Goal: Find specific page/section: Find specific page/section

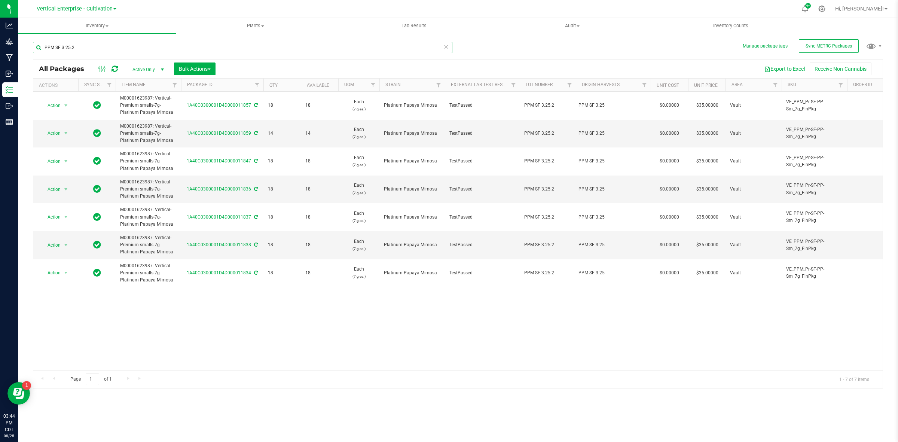
drag, startPoint x: 88, startPoint y: 49, endPoint x: 34, endPoint y: 51, distance: 54.3
click at [34, 51] on input "PPM SF 3.25.2" at bounding box center [242, 47] width 419 height 11
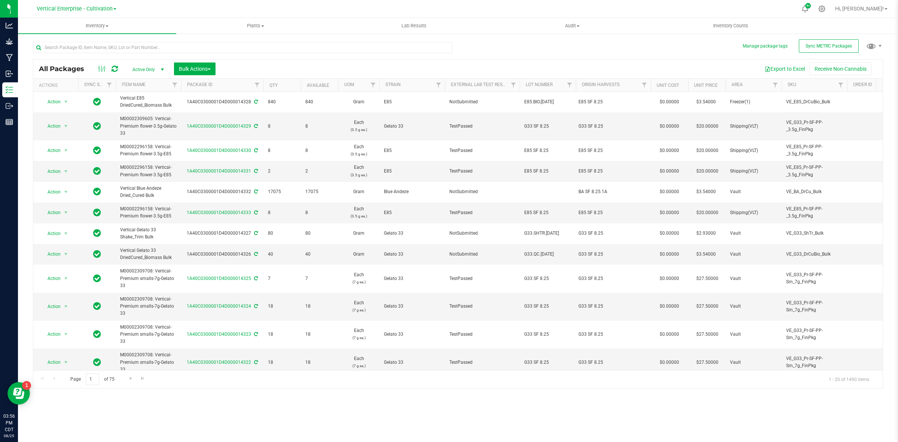
click at [115, 10] on link "Vertical Enterprise - Cultivation" at bounding box center [77, 8] width 80 height 7
click at [104, 36] on link "Vertical Enterprise - Manufacturing" at bounding box center [76, 36] width 109 height 10
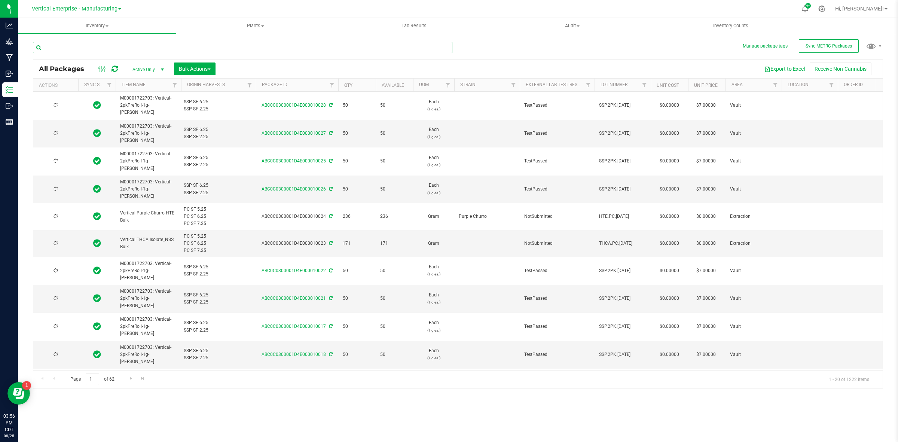
click at [70, 50] on input "text" at bounding box center [242, 47] width 419 height 11
paste input "PPM.2PK.[DATE]"
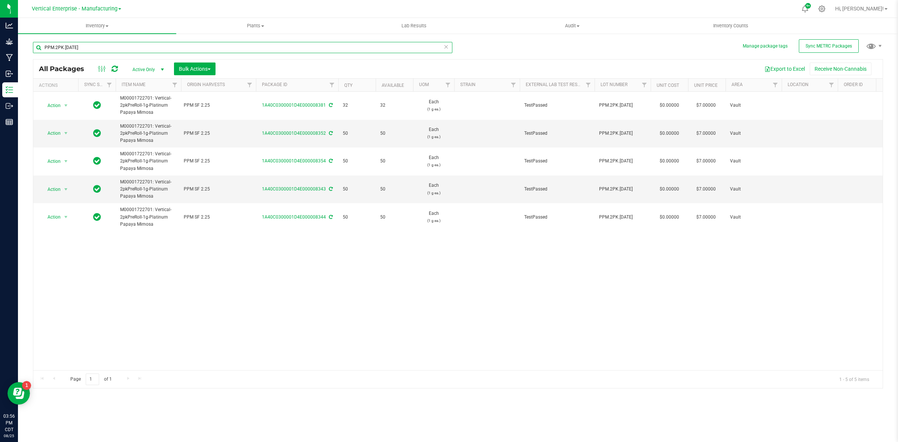
type input "PPM.2PK.[DATE]"
drag, startPoint x: 105, startPoint y: 50, endPoint x: 28, endPoint y: 51, distance: 77.1
click at [28, 51] on div "Manage package tags Sync METRC Packages PPM.2PK.[DATE] All Packages Active Only…" at bounding box center [458, 147] width 880 height 228
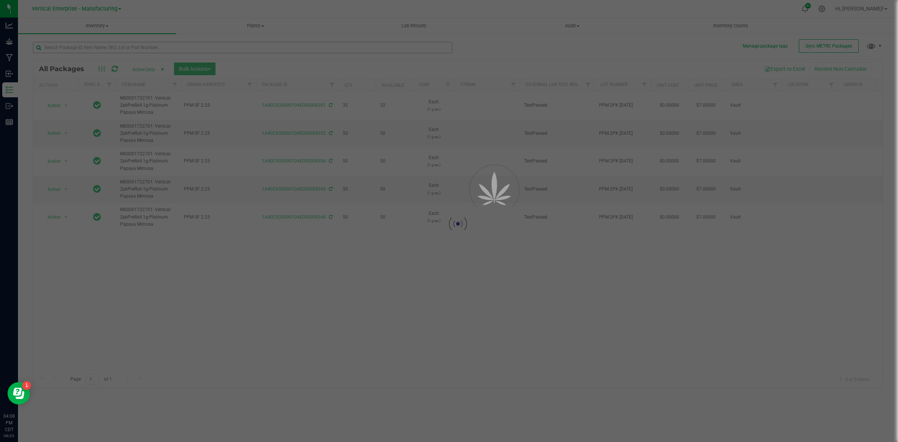
click at [68, 51] on div at bounding box center [449, 221] width 898 height 442
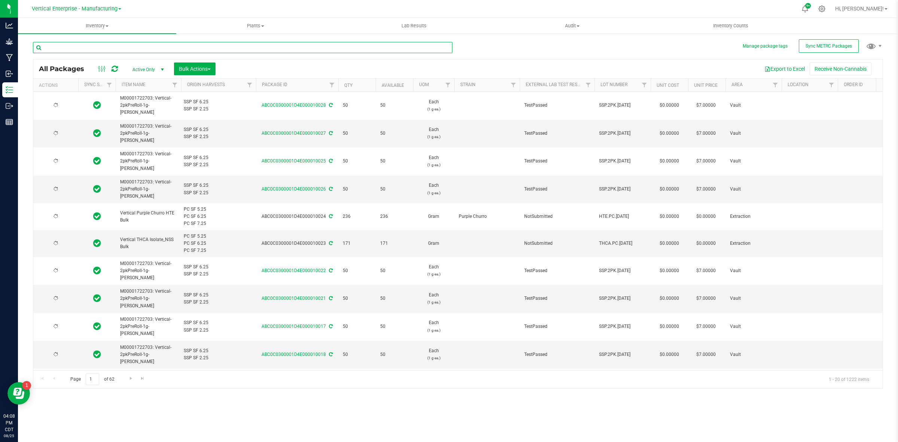
click at [71, 46] on input "text" at bounding box center [242, 47] width 419 height 11
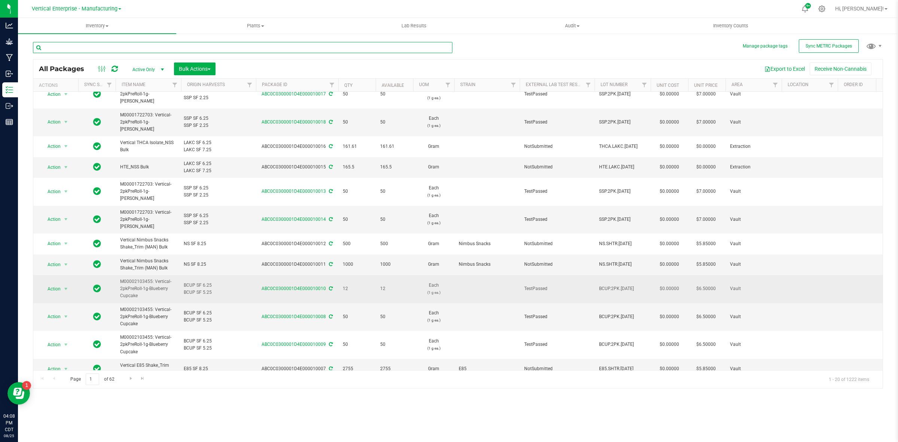
scroll to position [249, 0]
